Goal: Check status: Check status

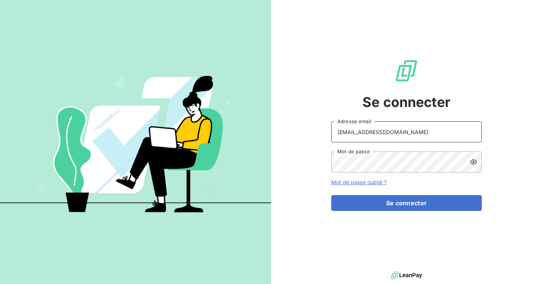
click at [380, 137] on input "[EMAIL_ADDRESS][DOMAIN_NAME]" at bounding box center [406, 131] width 151 height 21
type input "n"
type input "admin@tecnifibre"
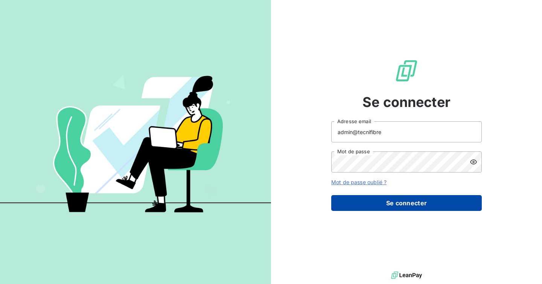
click at [396, 202] on button "Se connecter" at bounding box center [406, 203] width 151 height 16
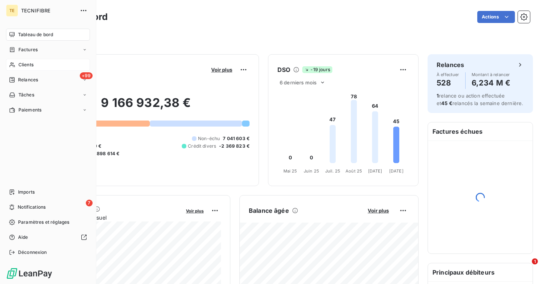
click at [27, 65] on span "Clients" at bounding box center [25, 64] width 15 height 7
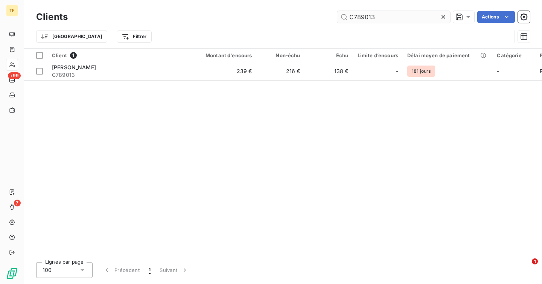
type input "C789013"
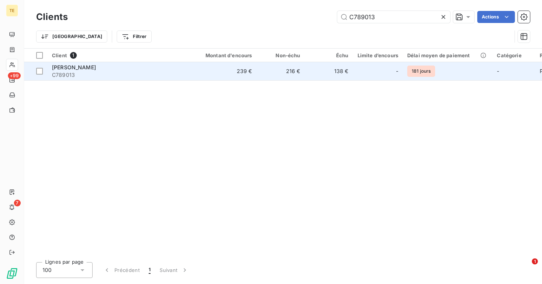
click at [150, 69] on div "[PERSON_NAME]" at bounding box center [120, 68] width 136 height 8
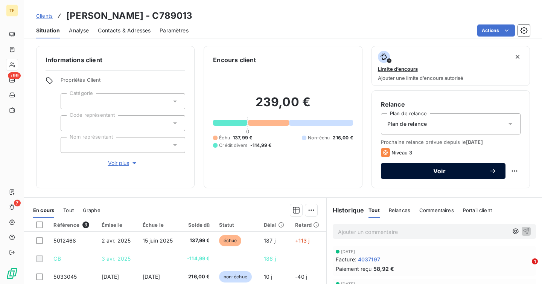
click at [433, 174] on div "Voir" at bounding box center [443, 171] width 107 height 8
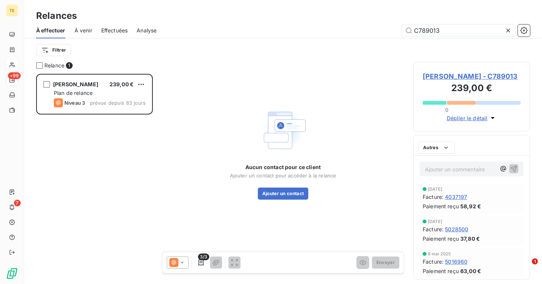
scroll to position [210, 117]
type input "C789013"
